Goal: Information Seeking & Learning: Understand process/instructions

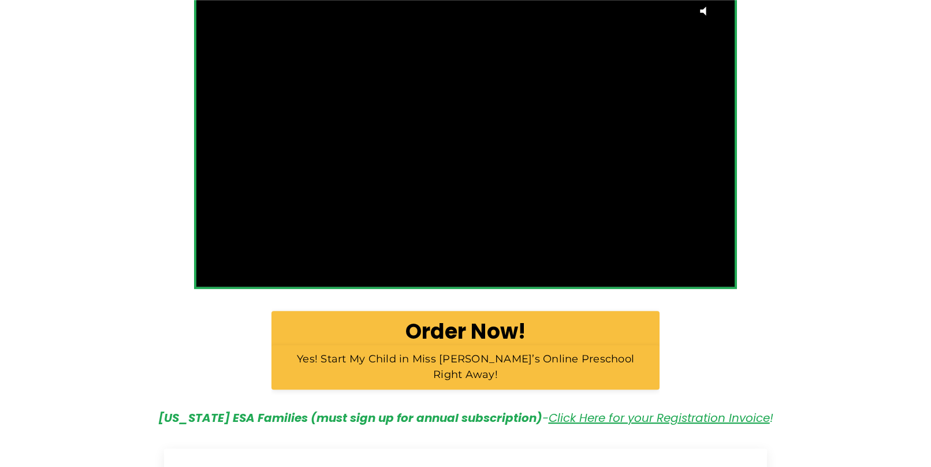
scroll to position [545, 0]
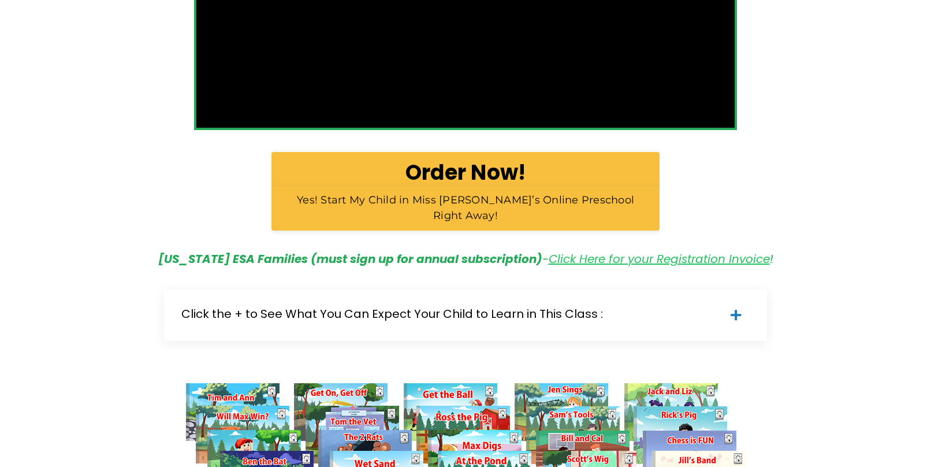
click at [578, 251] on link "Click Here for your Registration Invoice" at bounding box center [659, 259] width 221 height 16
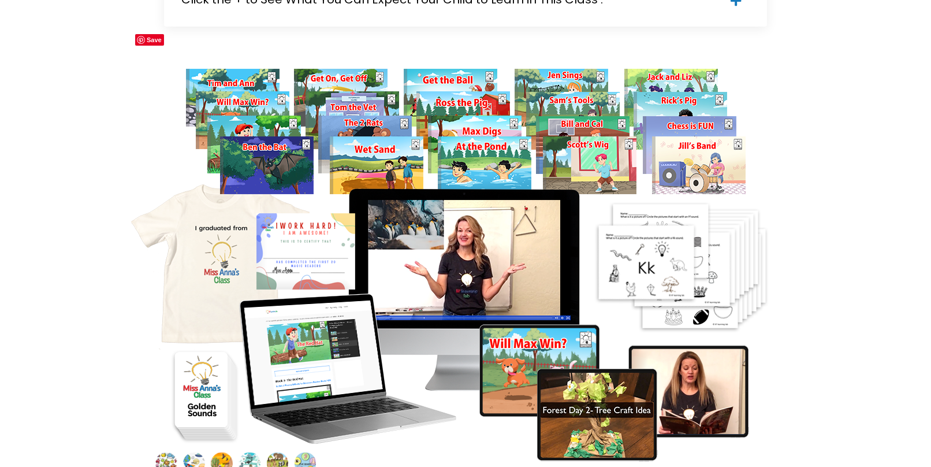
click at [499, 205] on img at bounding box center [465, 264] width 673 height 441
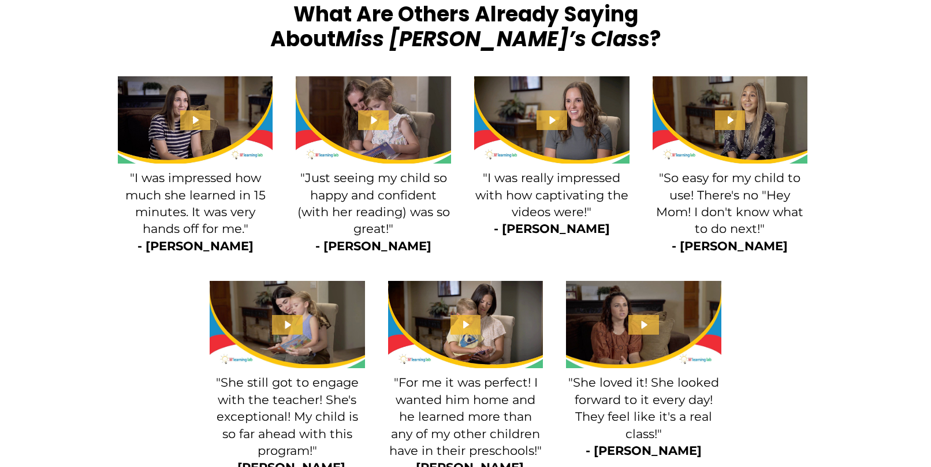
scroll to position [1747, 0]
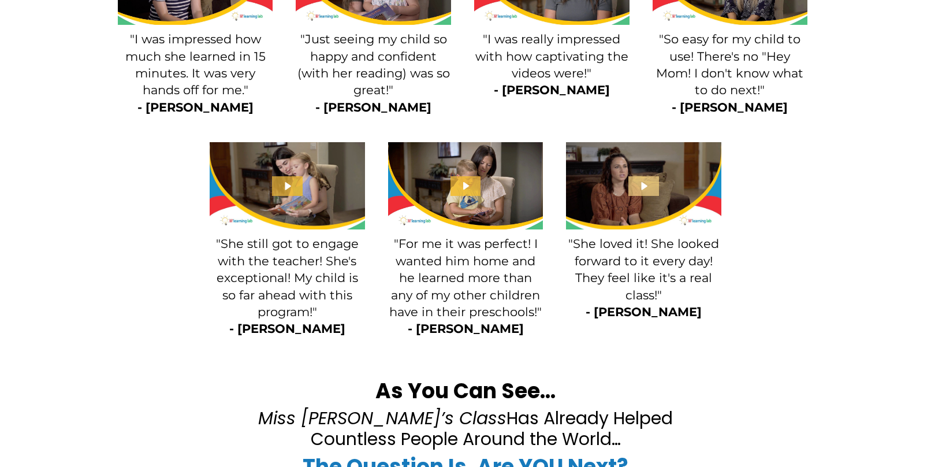
click at [650, 176] on icon "Play Video: file-uploads/sites/2147505858/video/20f0f2-4cb2-b88a-2282-870527155…" at bounding box center [644, 186] width 31 height 20
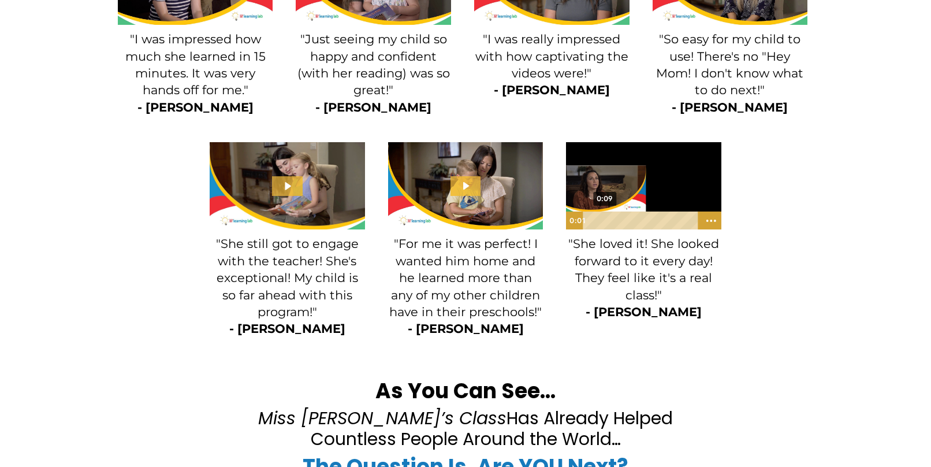
click at [601, 211] on div "0:09" at bounding box center [642, 220] width 106 height 18
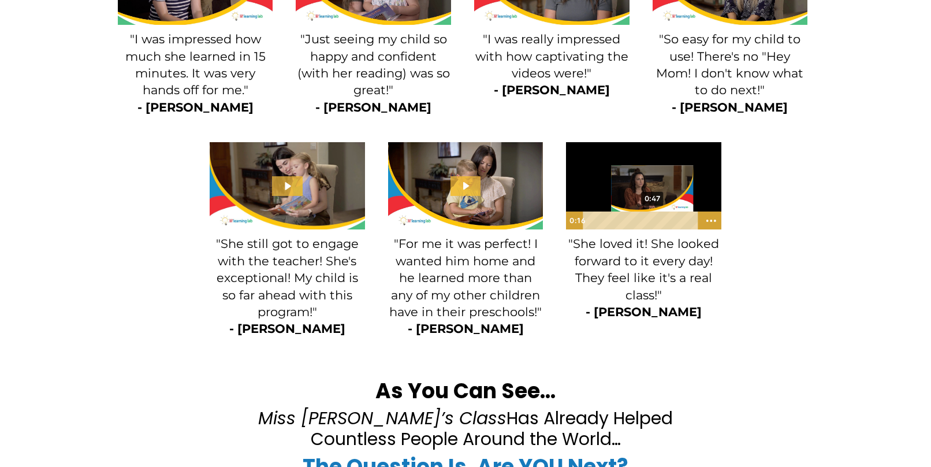
click at [654, 211] on div "0:47" at bounding box center [642, 220] width 106 height 18
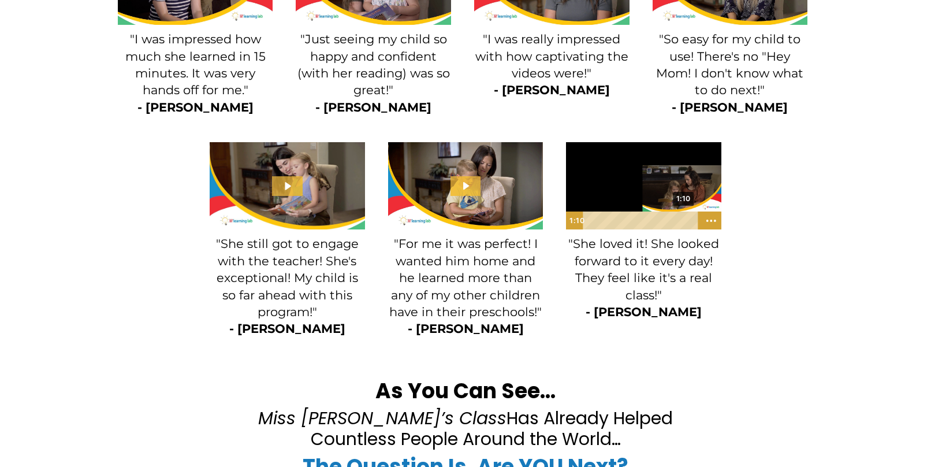
drag, startPoint x: 643, startPoint y: 179, endPoint x: 686, endPoint y: 189, distance: 44.0
click at [686, 218] on div "Playbar" at bounding box center [684, 221] width 6 height 6
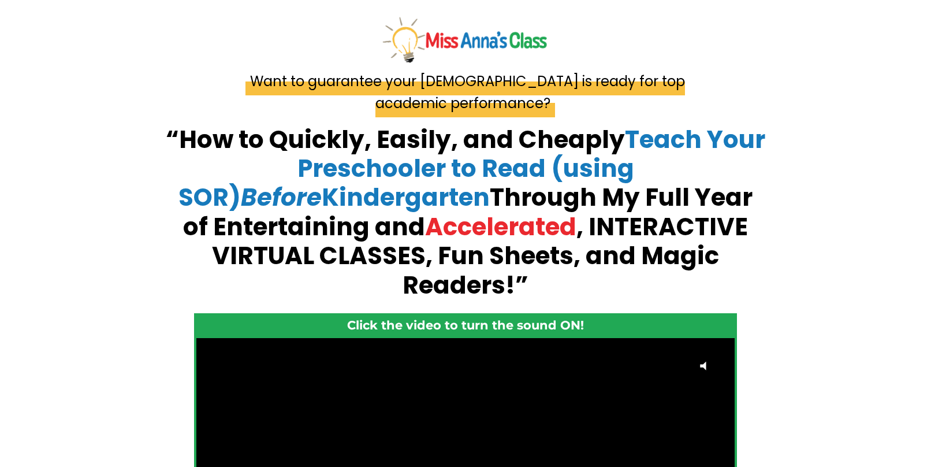
scroll to position [0, 0]
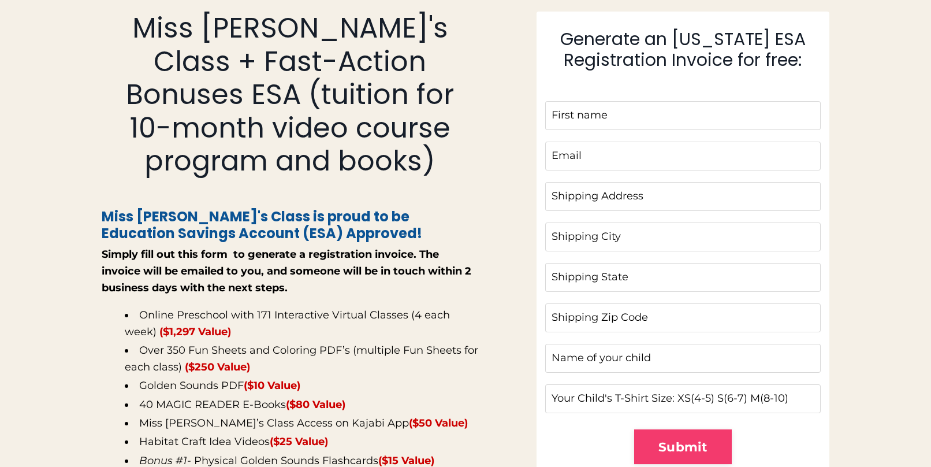
scroll to position [213, 0]
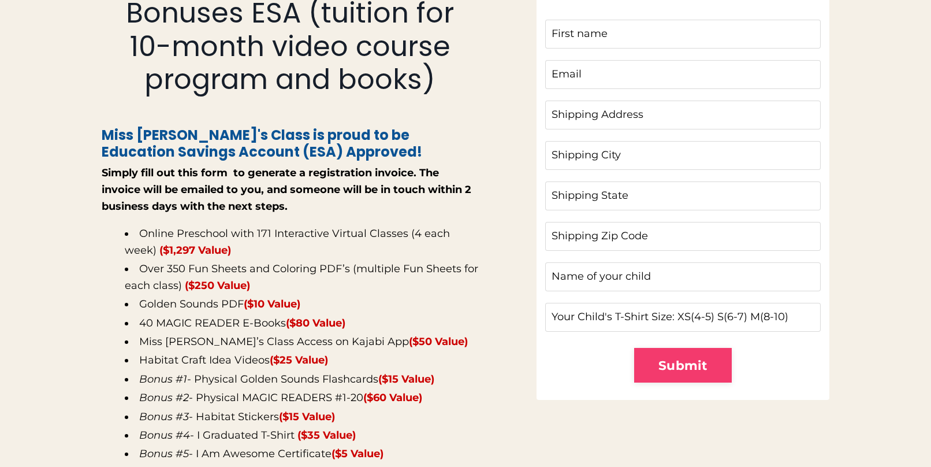
click at [422, 225] on li "Online Preschool with 171 Interactive Virtual Classes (4 each week) ($1,297 Val…" at bounding box center [302, 242] width 354 height 34
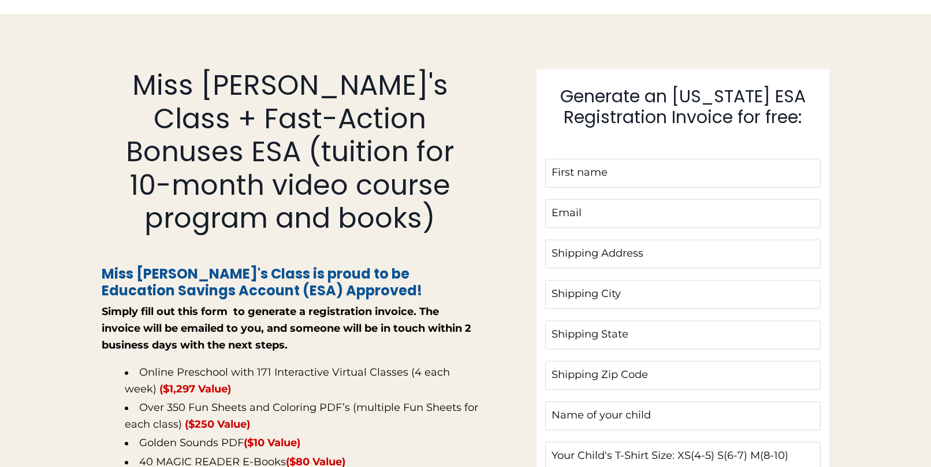
scroll to position [231, 0]
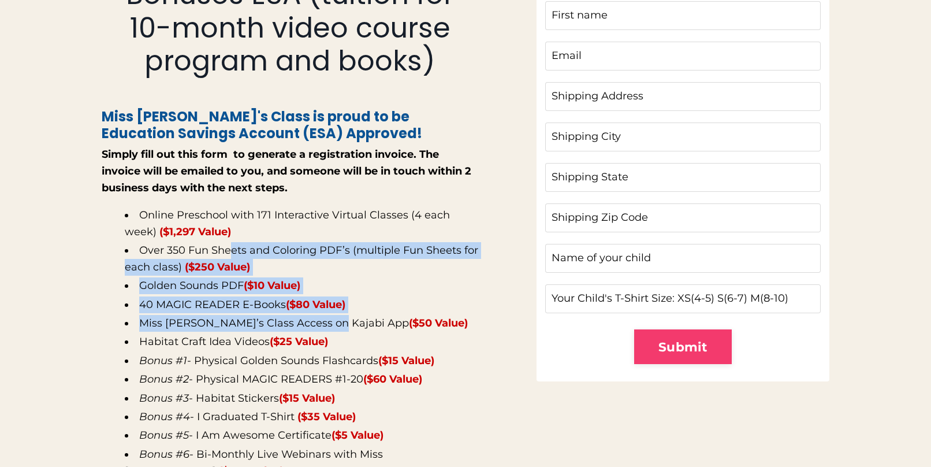
drag, startPoint x: 322, startPoint y: 288, endPoint x: 228, endPoint y: 216, distance: 118.2
click at [228, 216] on ul "Online Preschool with 171 Interactive Virtual Classes (4 each week) ($1,297 Val…" at bounding box center [290, 343] width 377 height 272
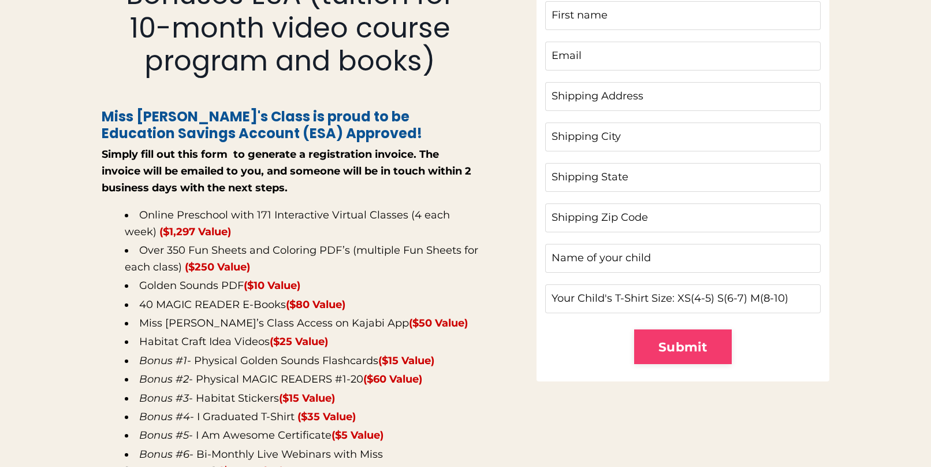
click at [228, 242] on li "Over 350 Fun Sheets and Coloring PDF’s (multiple Fun Sheets for each class) ($2…" at bounding box center [302, 259] width 354 height 34
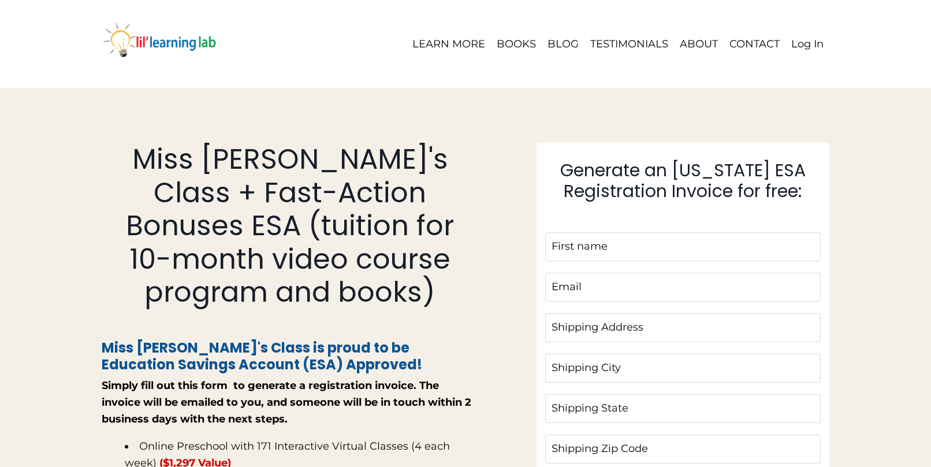
click at [418, 70] on div "LEARN MORE BOOKS BLOG TESTIMONIALS ABOUT CONTACT Log In" at bounding box center [466, 44] width 774 height 65
